Goal: Information Seeking & Learning: Find specific fact

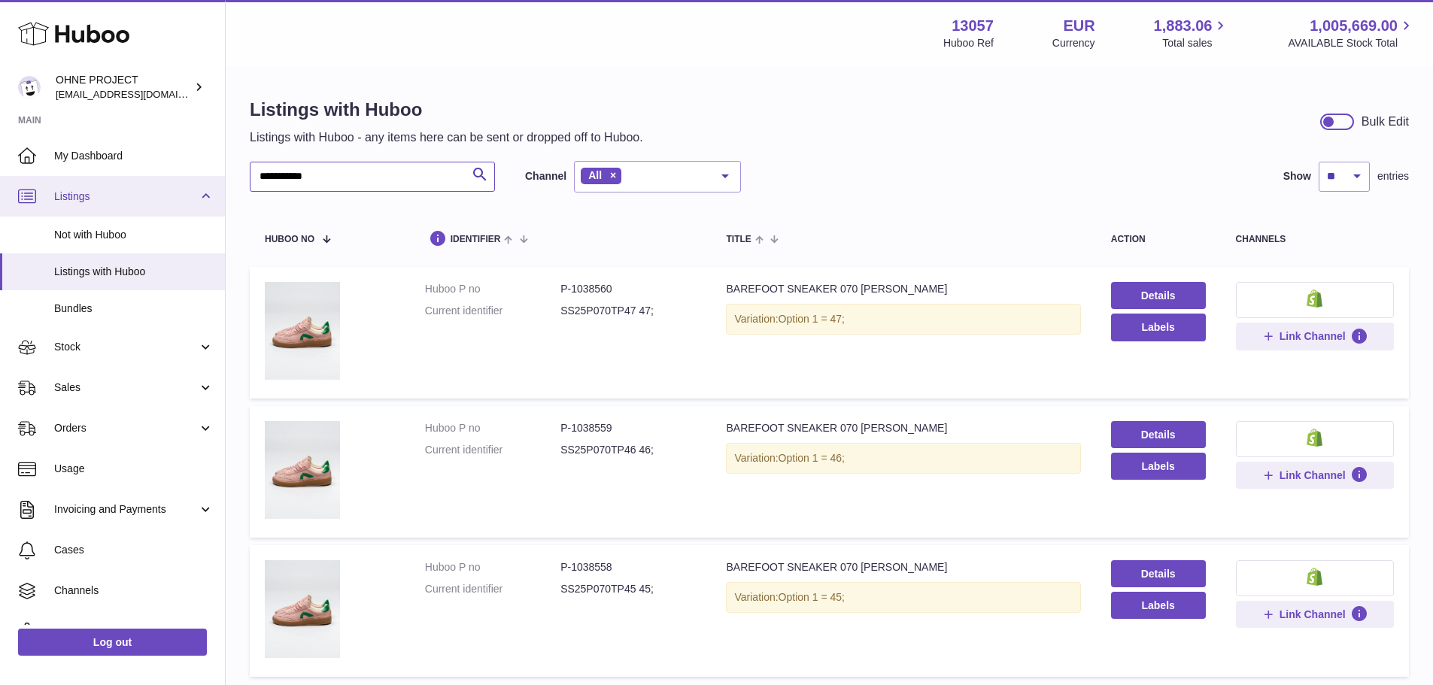
drag, startPoint x: 357, startPoint y: 170, endPoint x: 205, endPoint y: 177, distance: 152.1
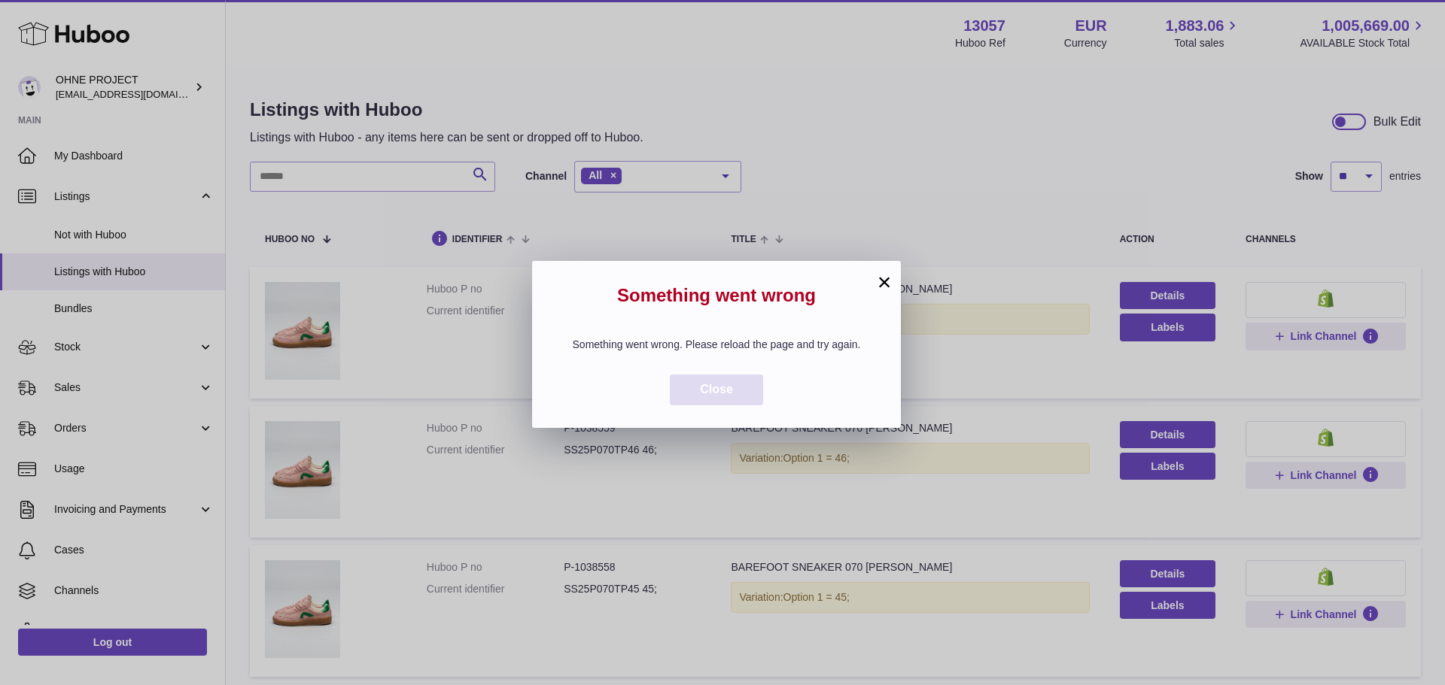
click at [713, 383] on span "Close" at bounding box center [716, 389] width 33 height 13
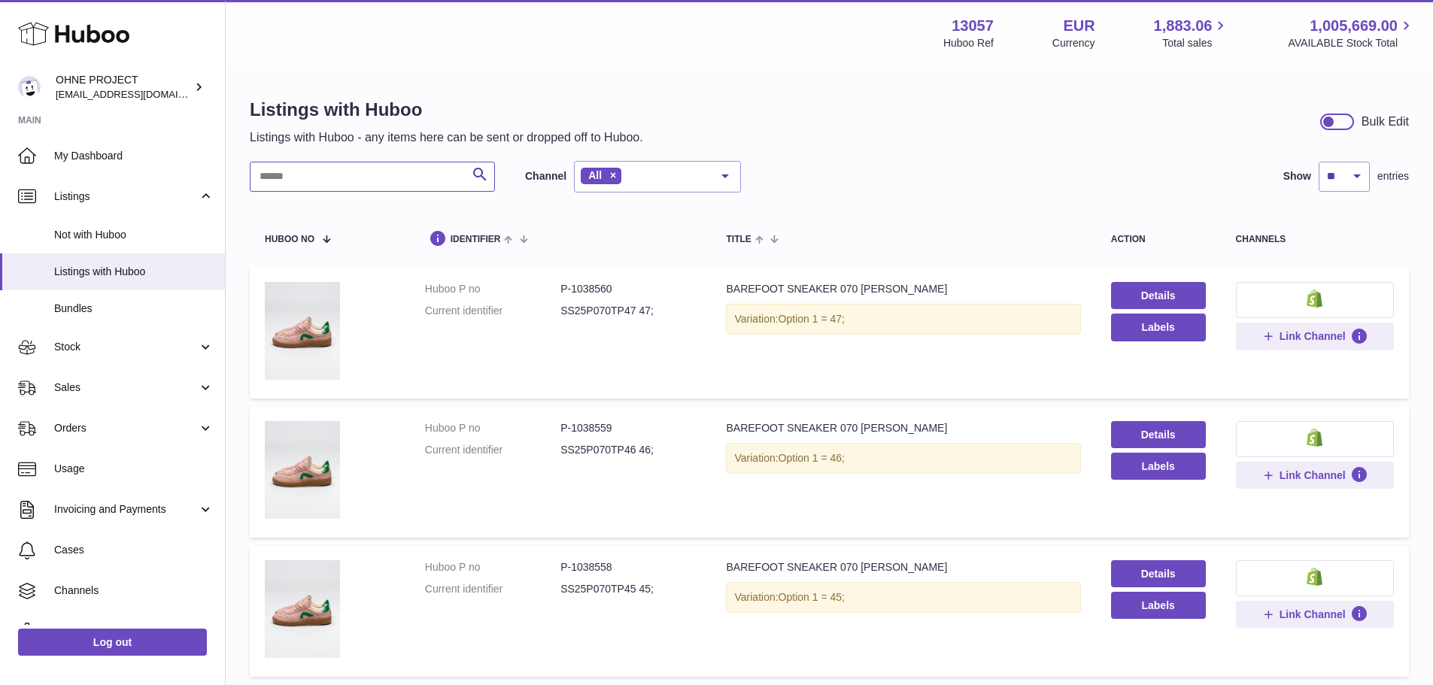
click at [312, 168] on input "text" at bounding box center [372, 177] width 245 height 30
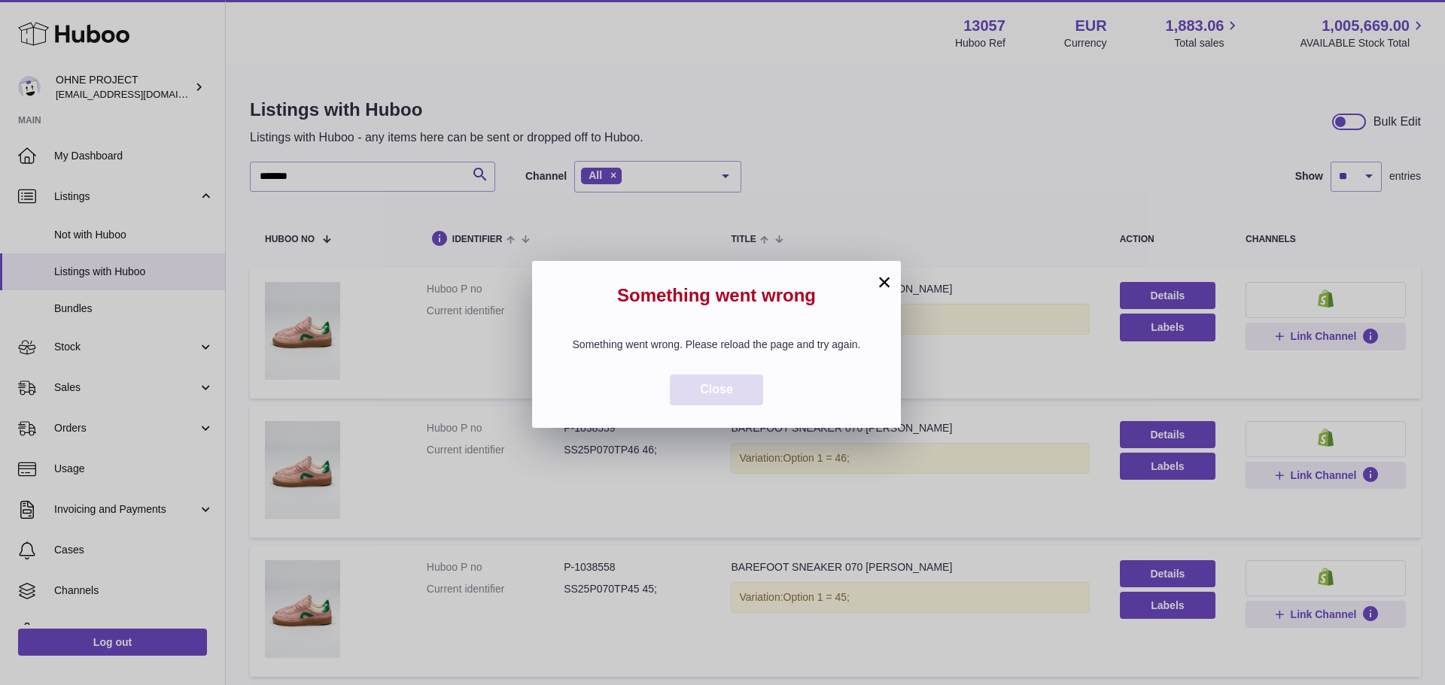
click at [740, 395] on button "Close" at bounding box center [716, 390] width 93 height 31
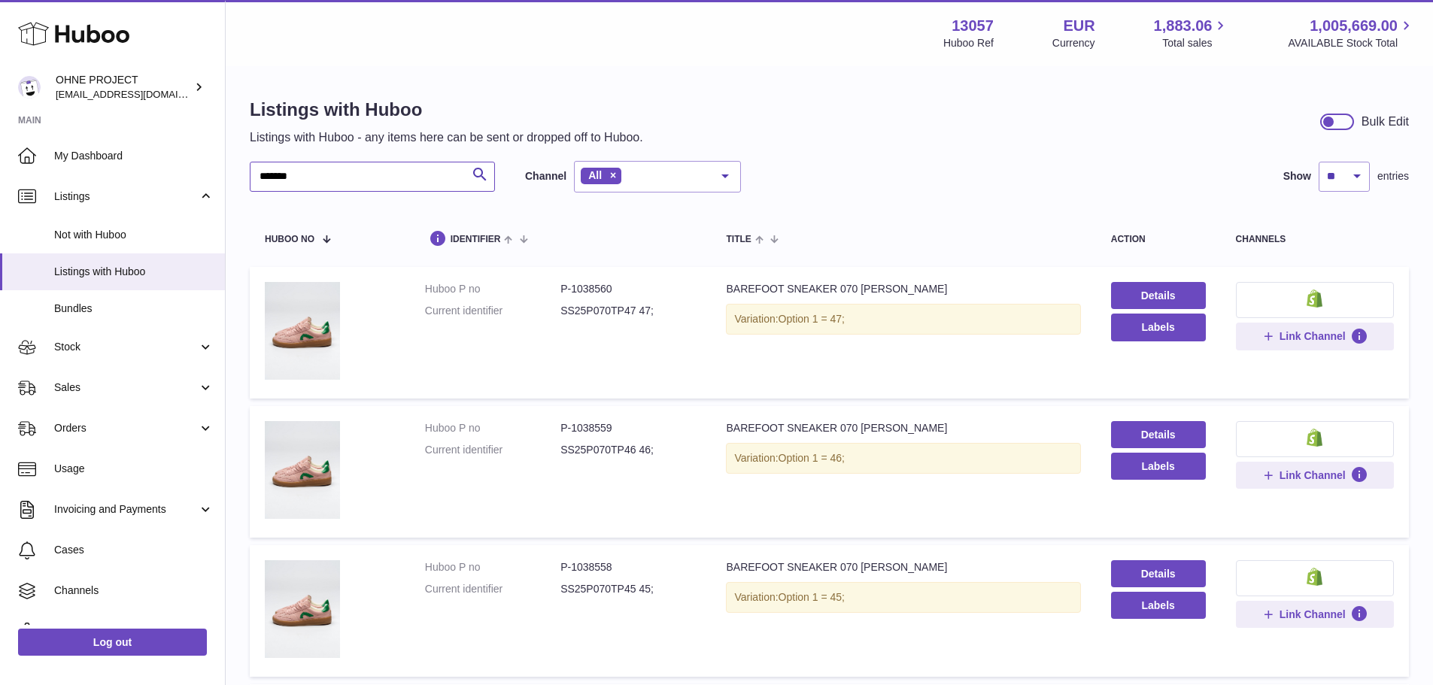
click at [365, 185] on input "*******" at bounding box center [372, 177] width 245 height 30
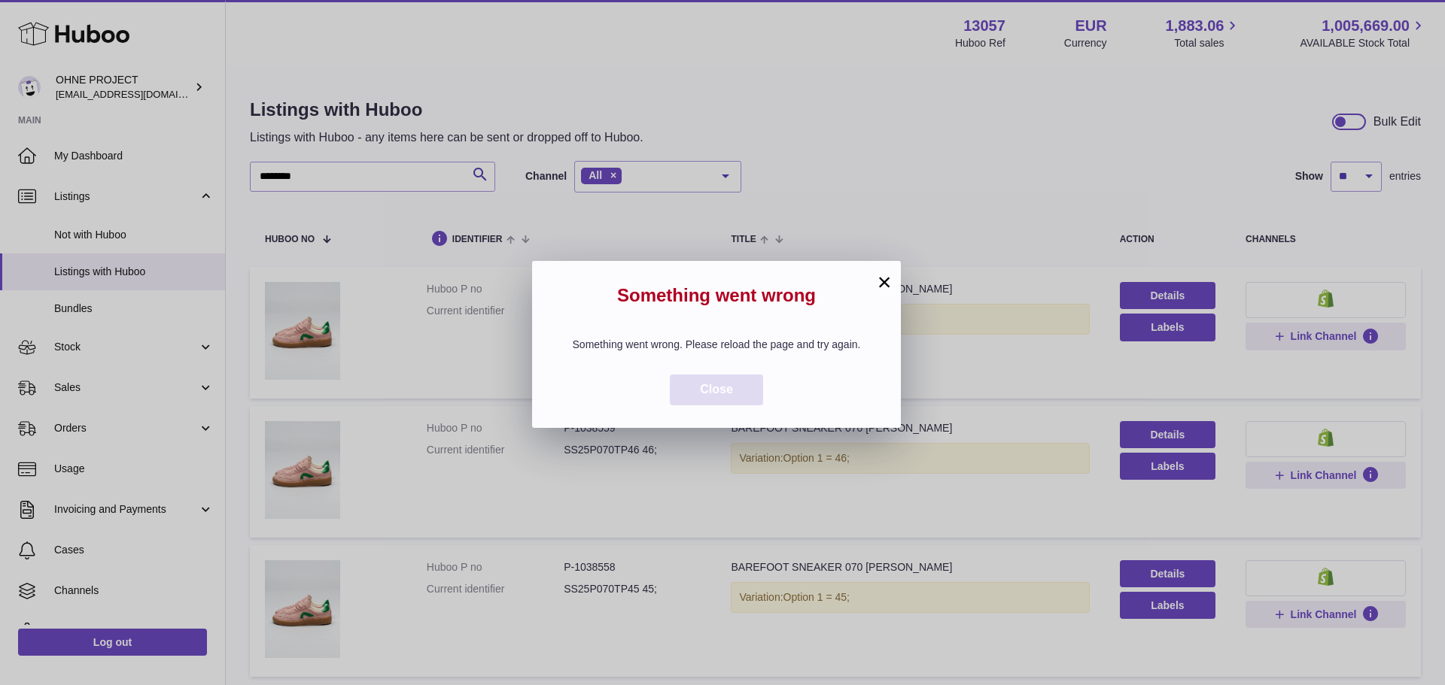
click at [707, 376] on button "Close" at bounding box center [716, 390] width 93 height 31
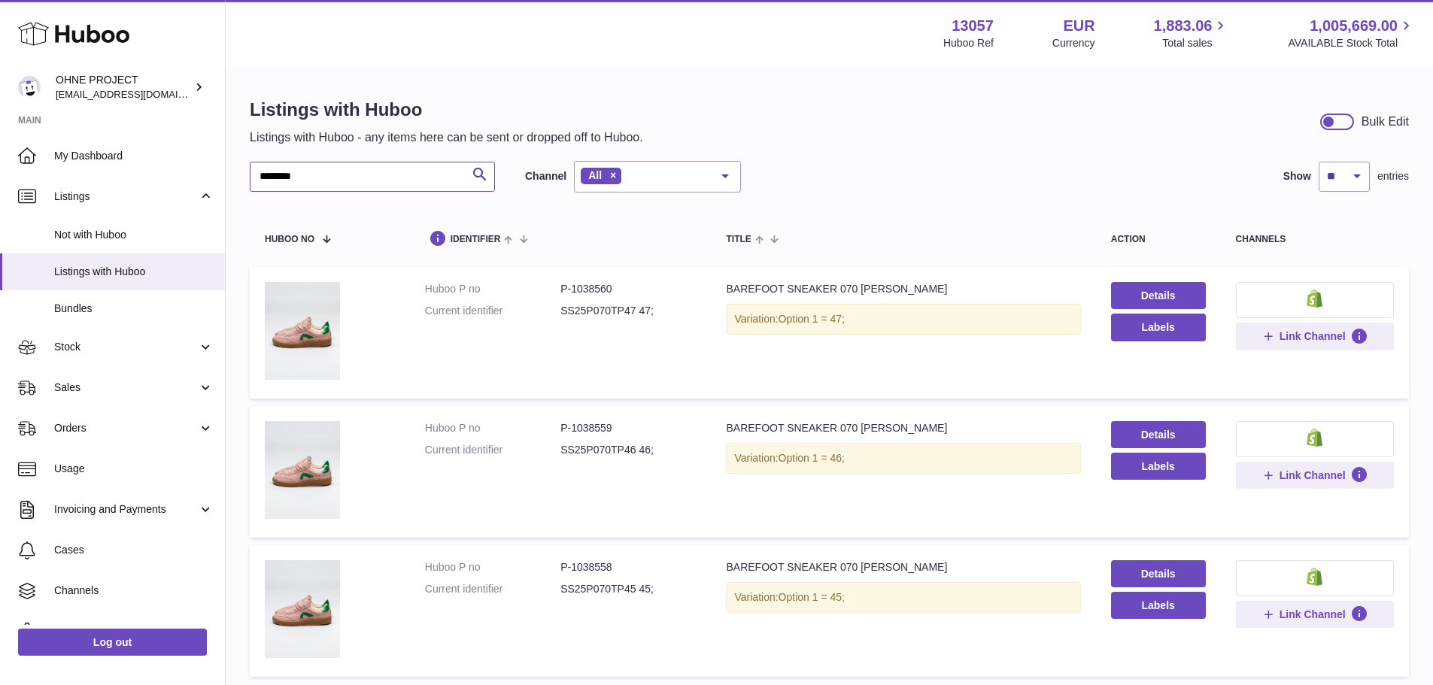
click at [363, 180] on input "*******" at bounding box center [372, 177] width 245 height 30
type input "**********"
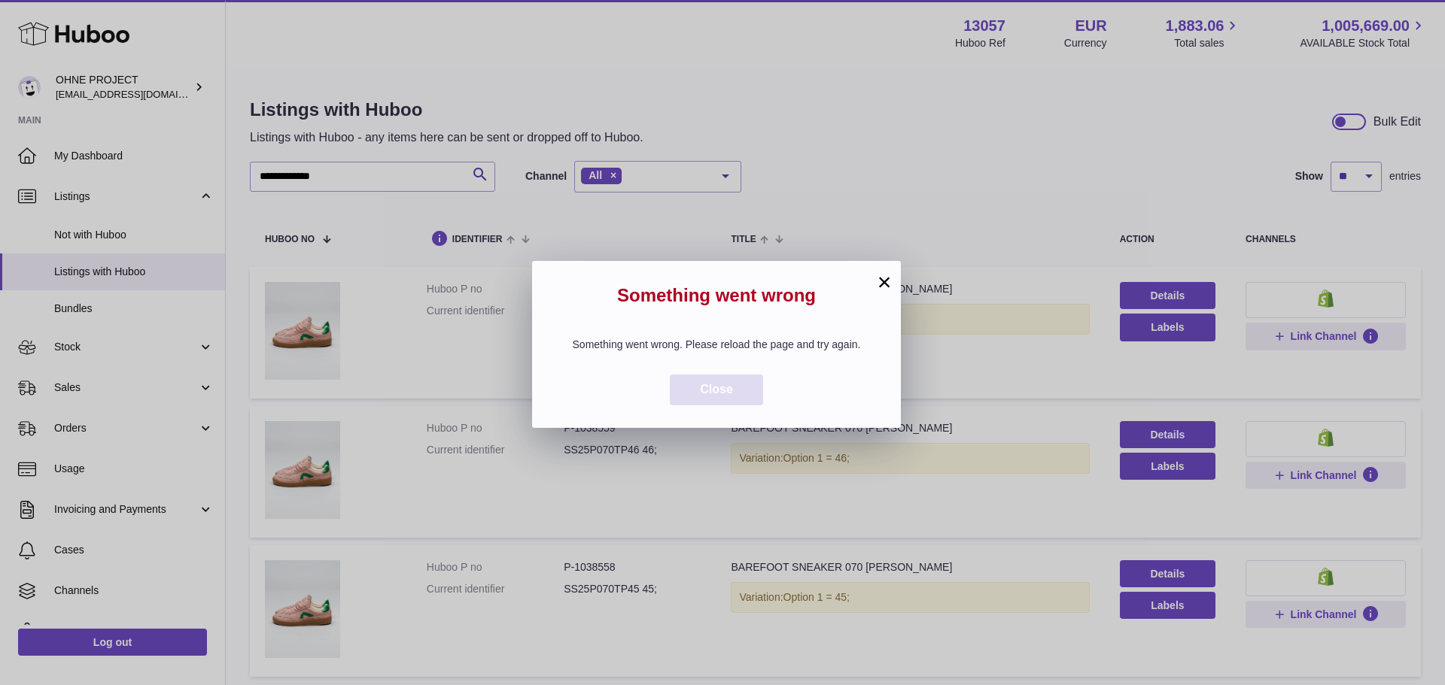
click at [746, 402] on div "Something went wrong. Please reload the page and try again. Close" at bounding box center [716, 371] width 369 height 113
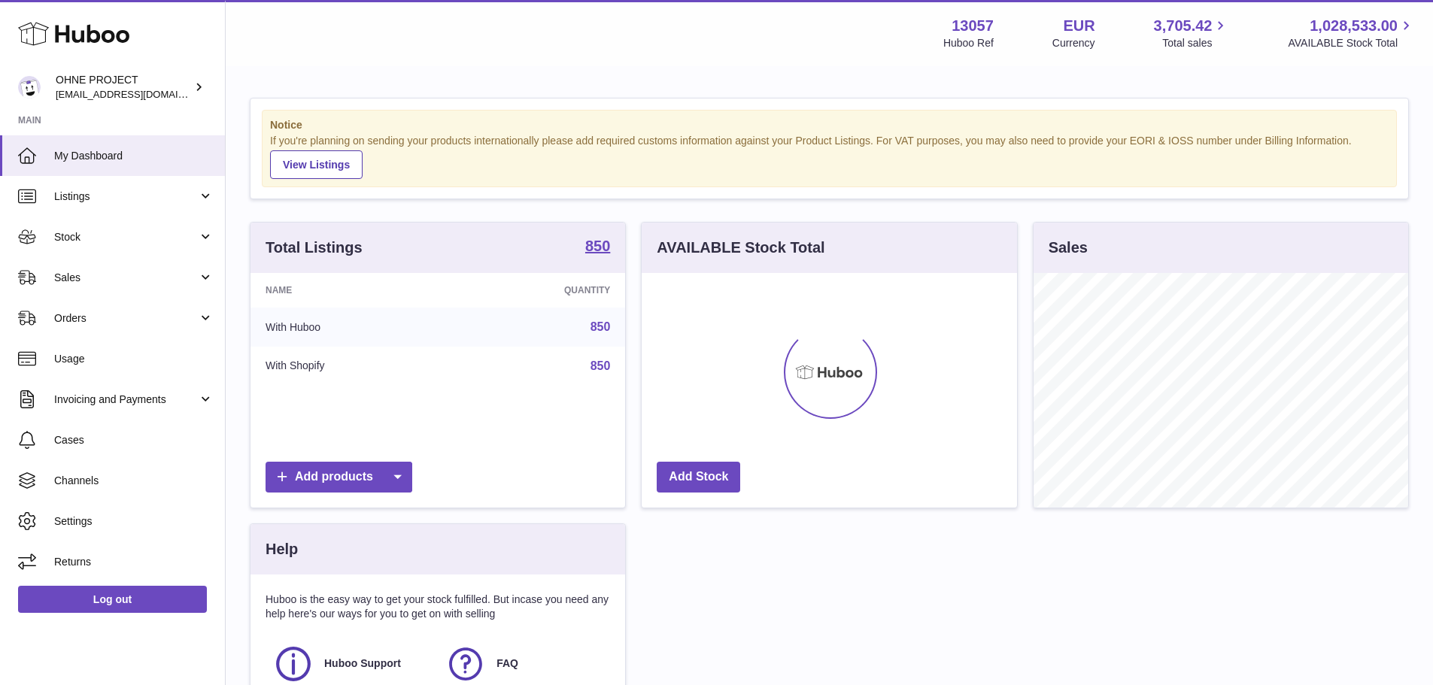
scroll to position [235, 375]
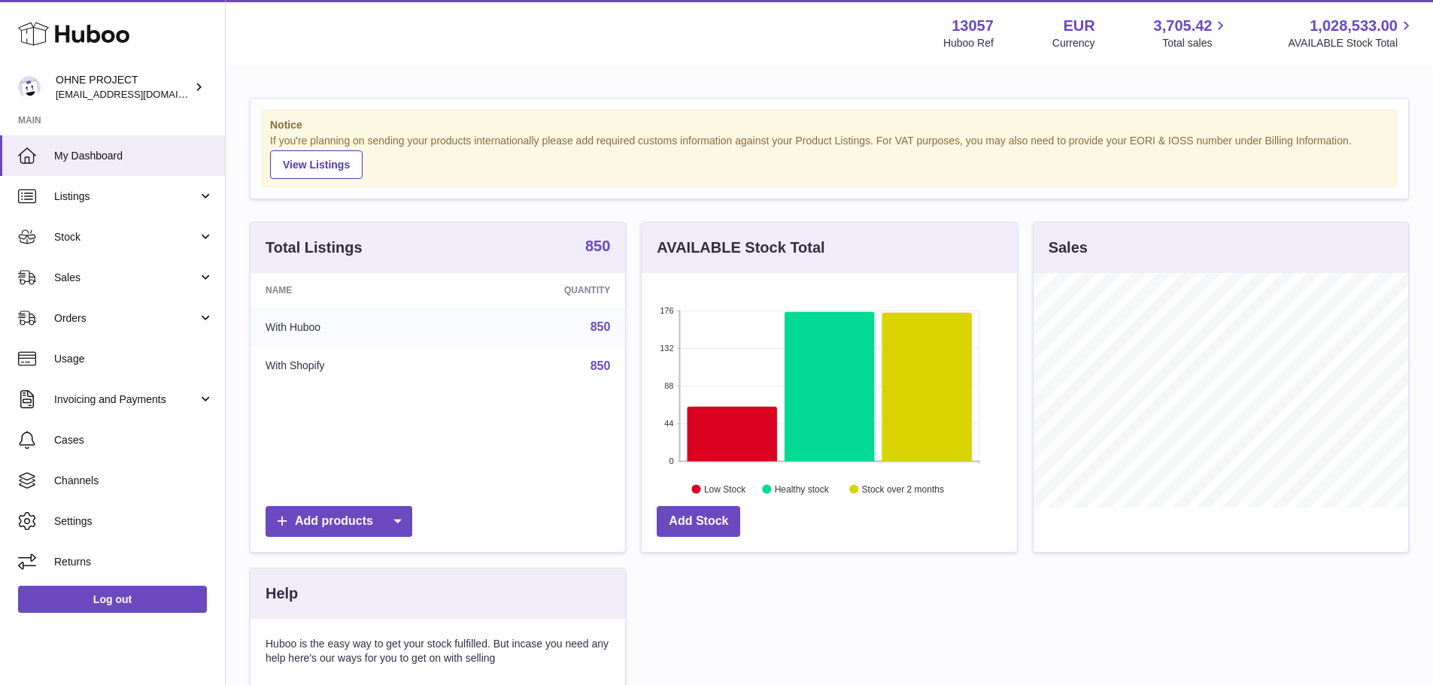
click at [590, 243] on strong "850" at bounding box center [597, 246] width 25 height 15
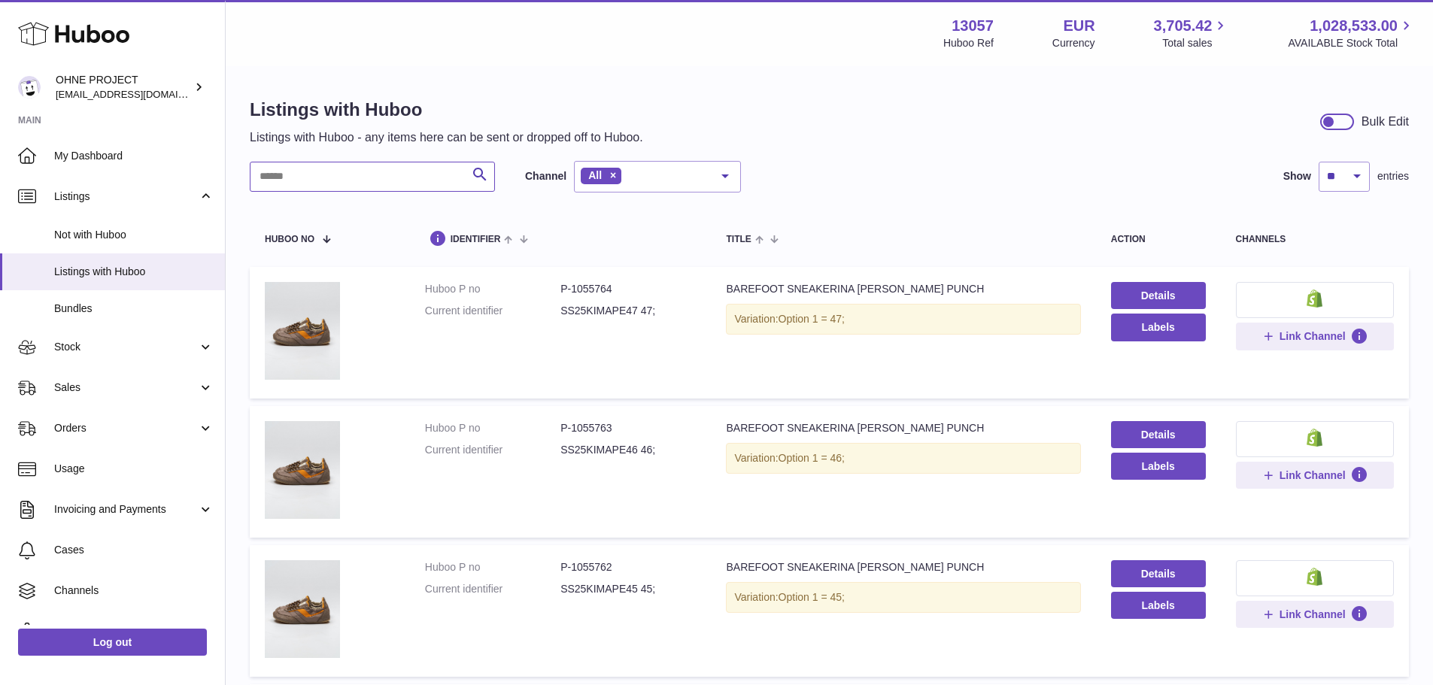
click at [345, 183] on input "text" at bounding box center [372, 177] width 245 height 30
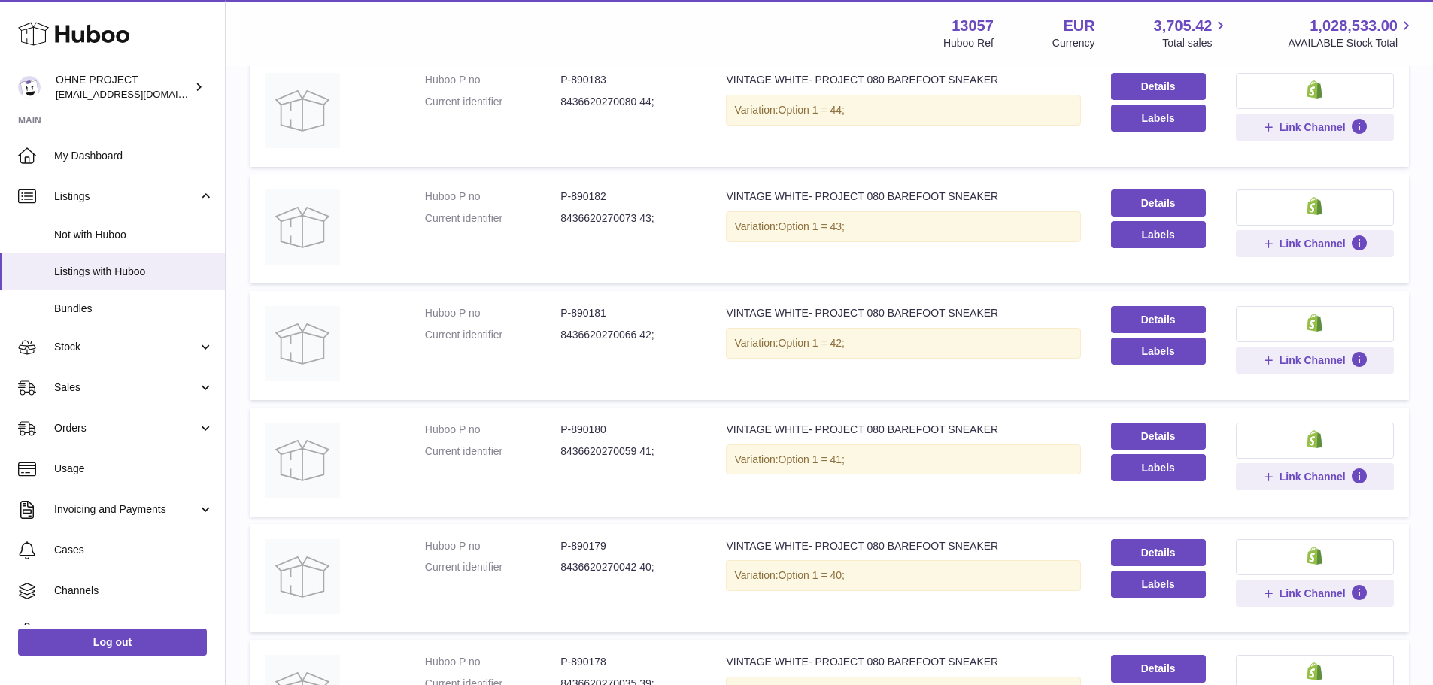
scroll to position [559, 0]
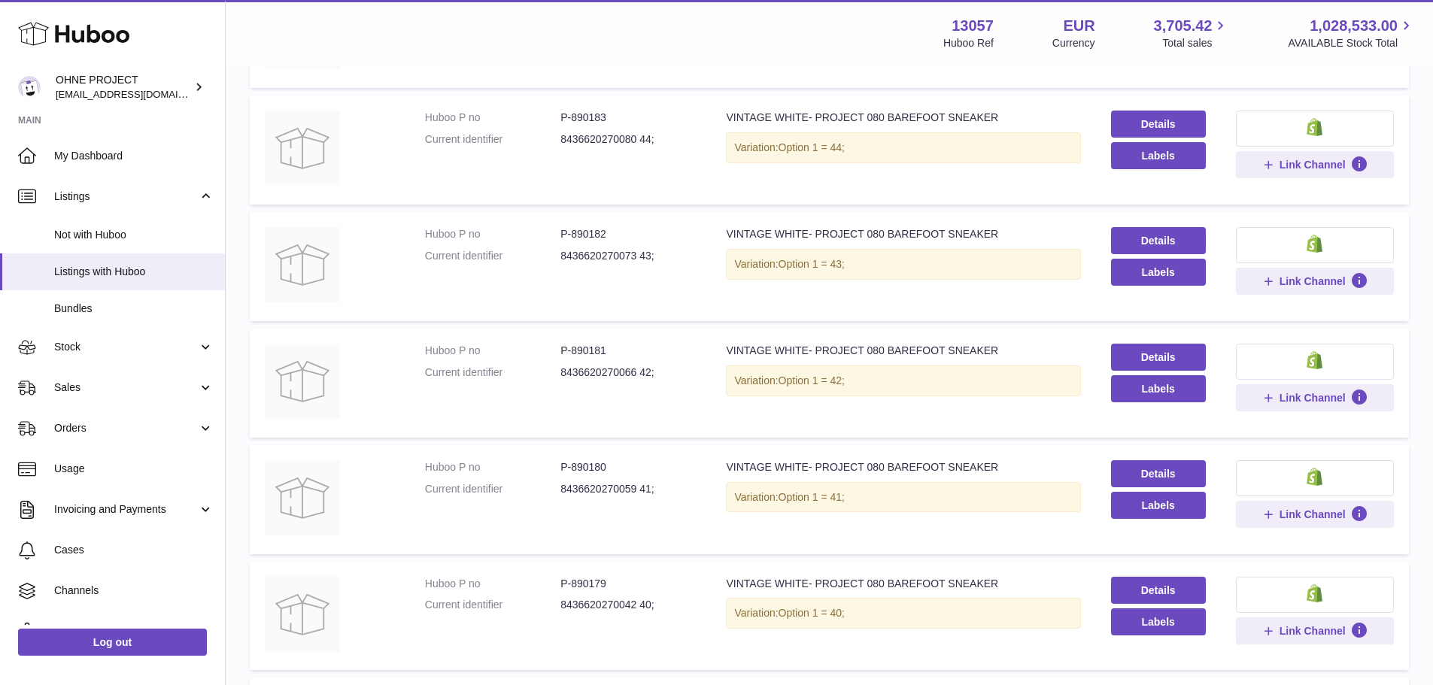
click at [594, 346] on dd "P-890181" at bounding box center [628, 351] width 135 height 14
copy dd "890181"
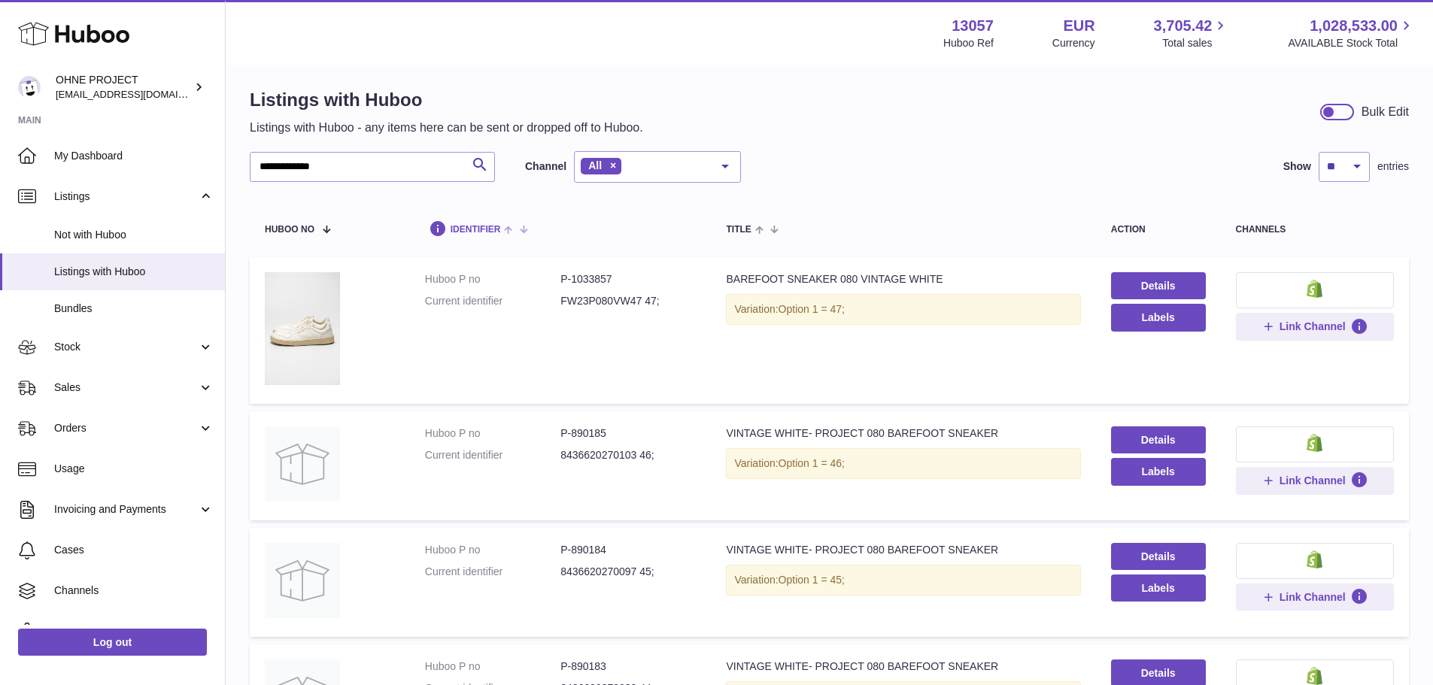
scroll to position [0, 0]
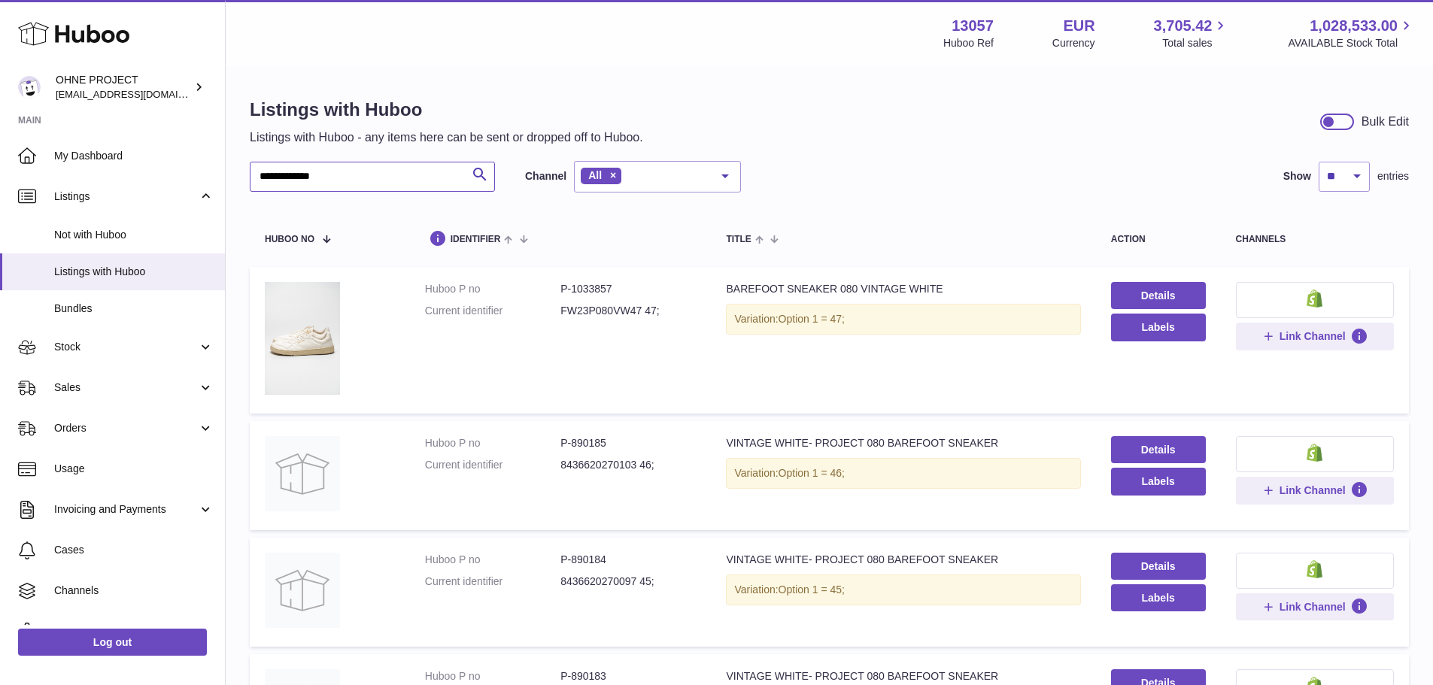
drag, startPoint x: 412, startPoint y: 176, endPoint x: 248, endPoint y: 178, distance: 163.3
type input "********"
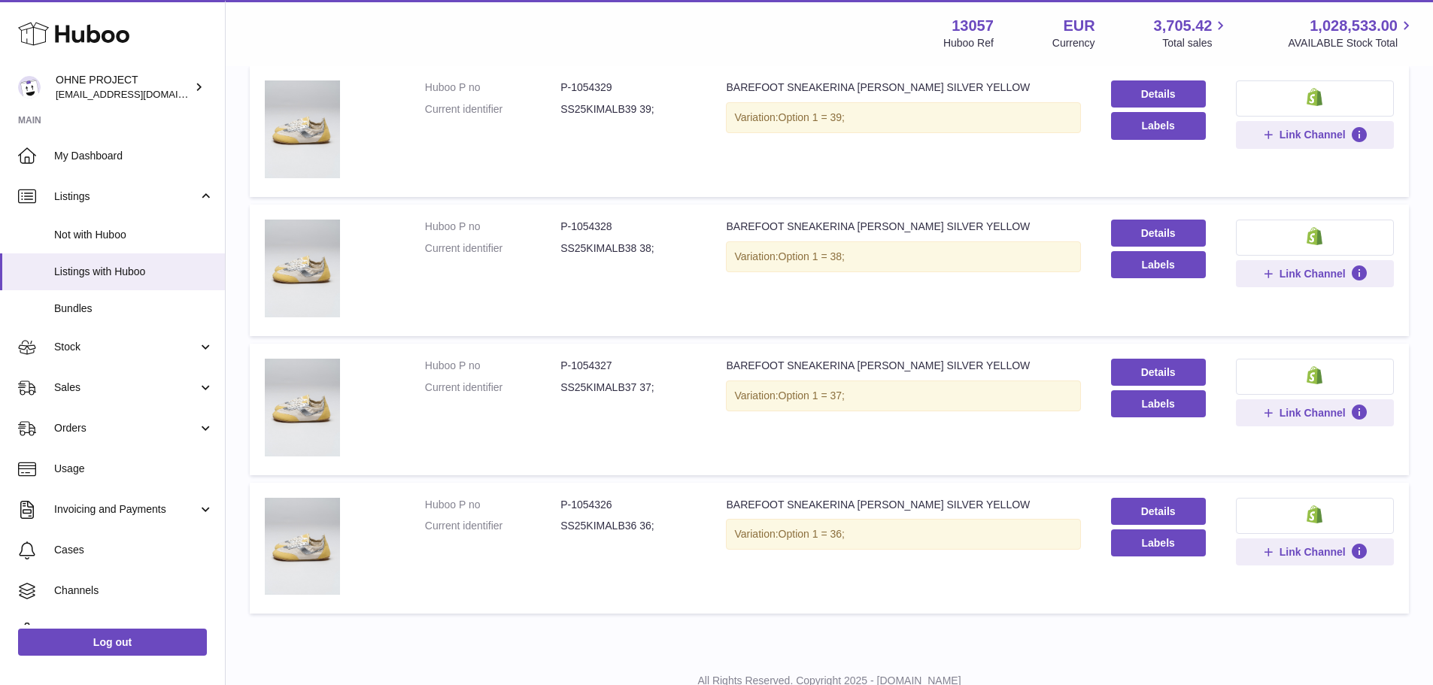
scroll to position [731, 0]
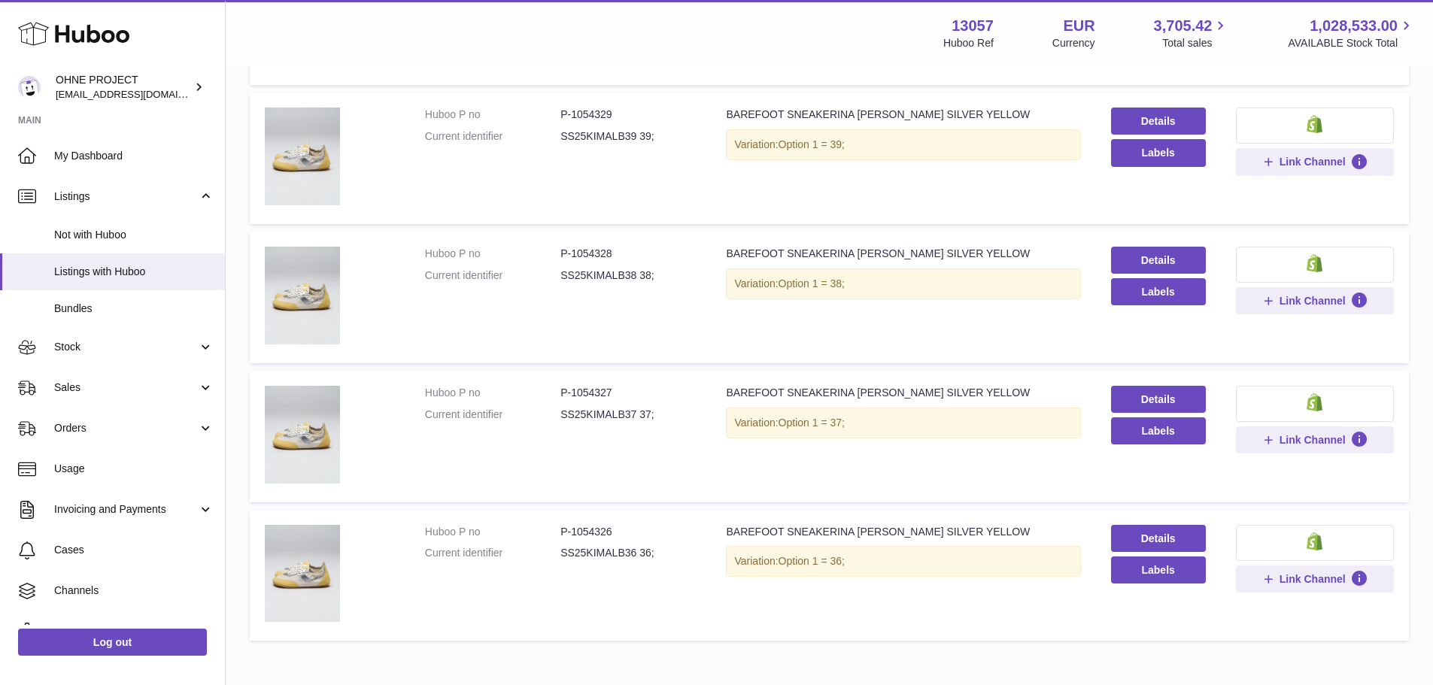
click at [596, 247] on dd "P-1054328" at bounding box center [628, 254] width 135 height 14
copy dd "1054328"
